Goal: Task Accomplishment & Management: Use online tool/utility

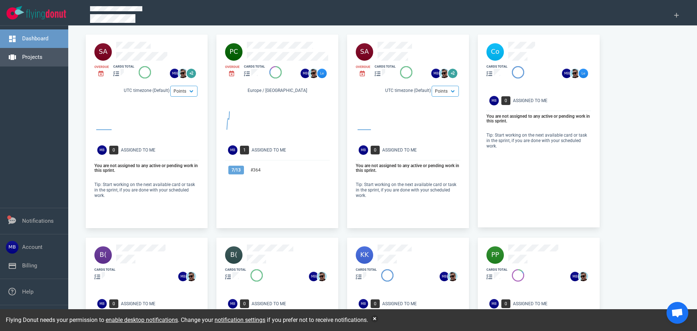
click at [37, 60] on link "Projects" at bounding box center [32, 57] width 20 height 7
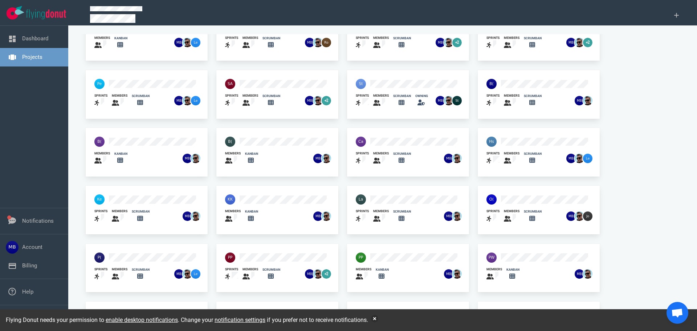
scroll to position [48, 0]
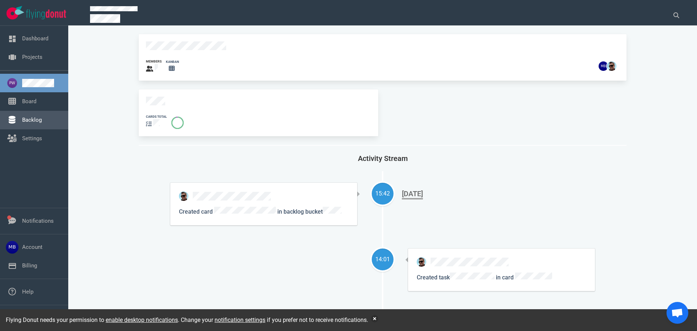
click at [42, 117] on link "Backlog" at bounding box center [32, 119] width 20 height 7
